Goal: Find specific page/section: Find specific page/section

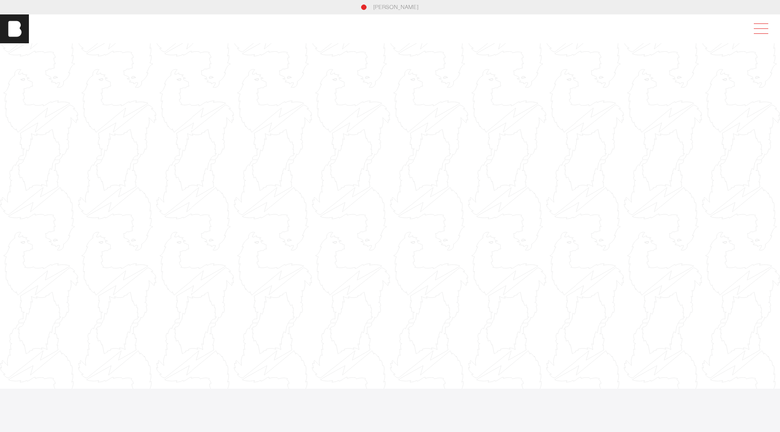
click at [752, 32] on span at bounding box center [758, 29] width 21 height 16
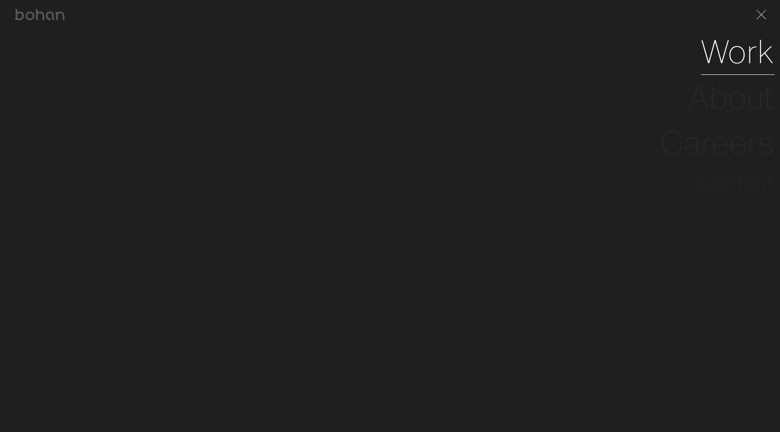
click at [728, 60] on link "Work" at bounding box center [738, 52] width 74 height 46
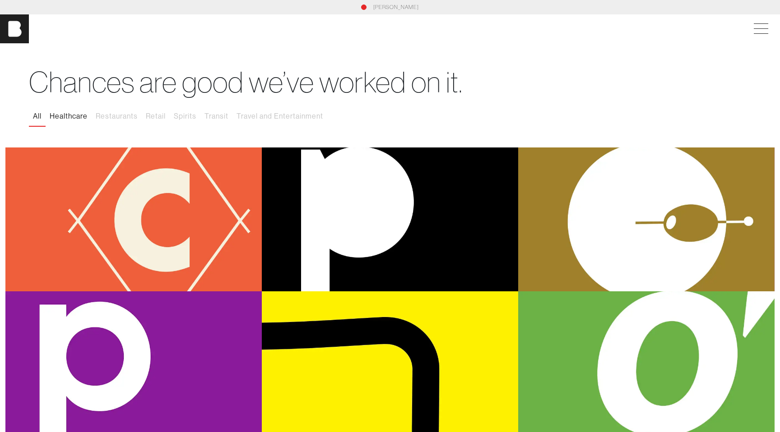
click at [71, 113] on button "Healthcare" at bounding box center [69, 116] width 46 height 19
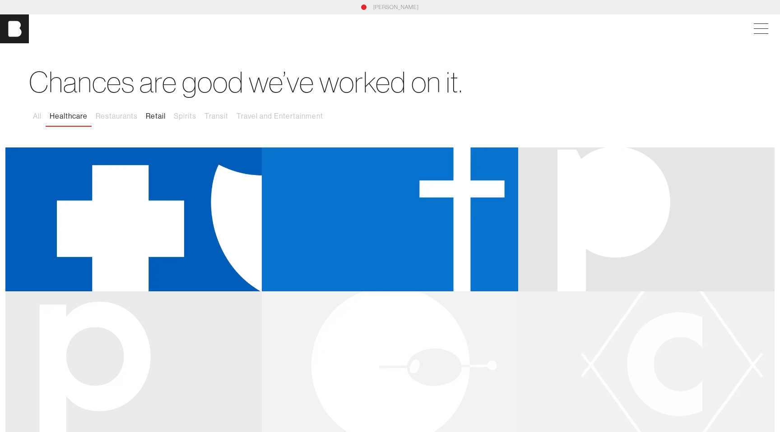
click at [151, 120] on button "Retail" at bounding box center [156, 116] width 28 height 19
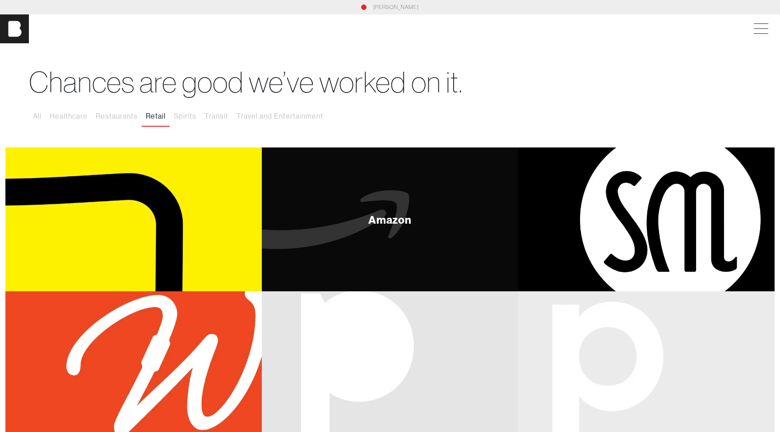
click at [406, 217] on div "Amazon" at bounding box center [390, 219] width 44 height 11
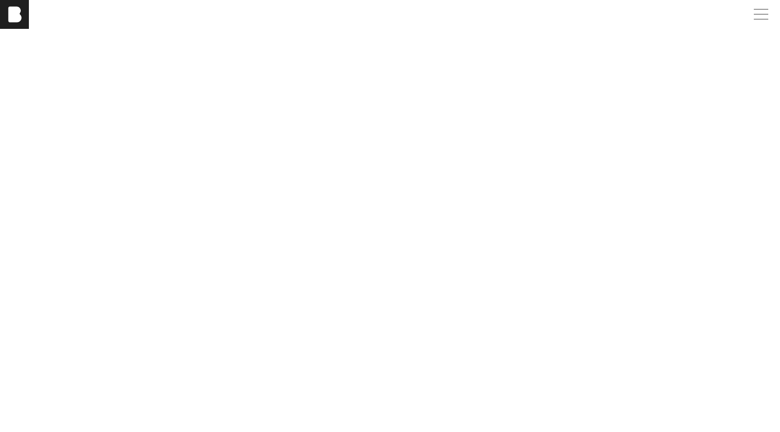
scroll to position [1013, 0]
